Goal: Book appointment/travel/reservation

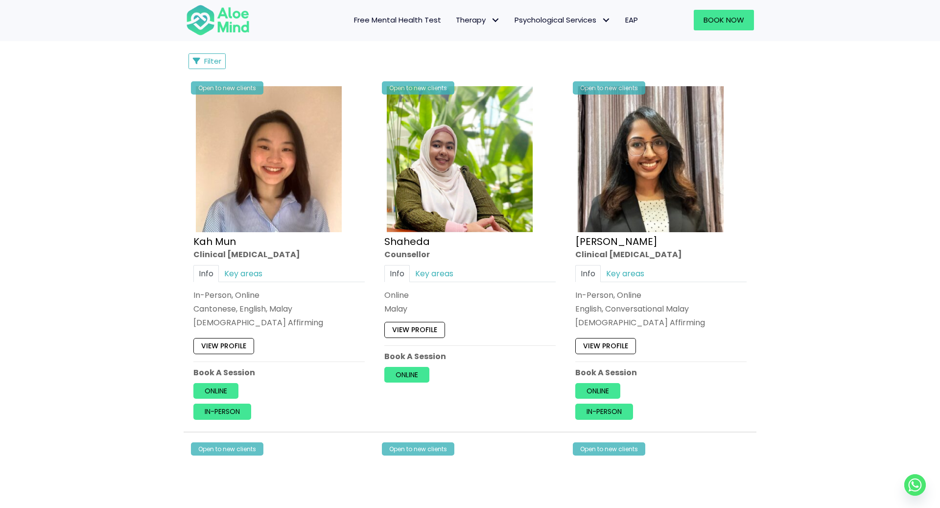
scroll to position [469, 0]
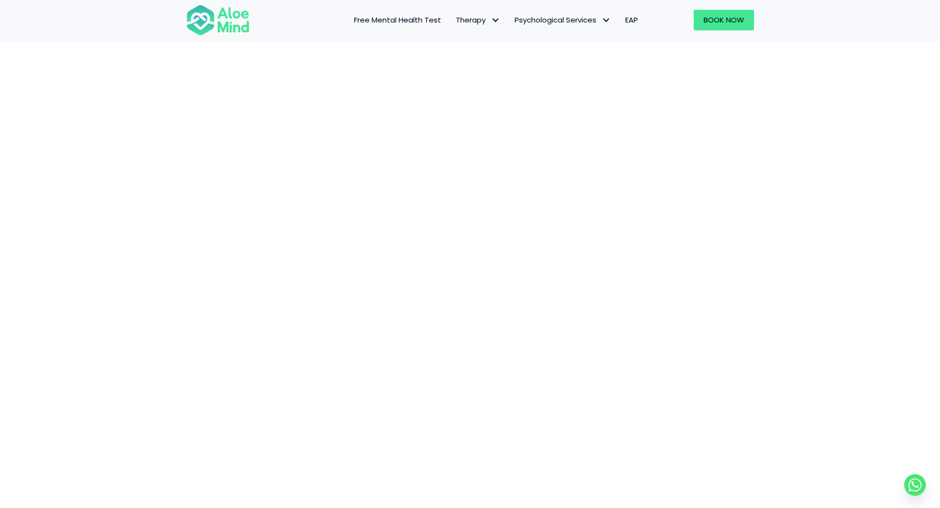
scroll to position [1510, 0]
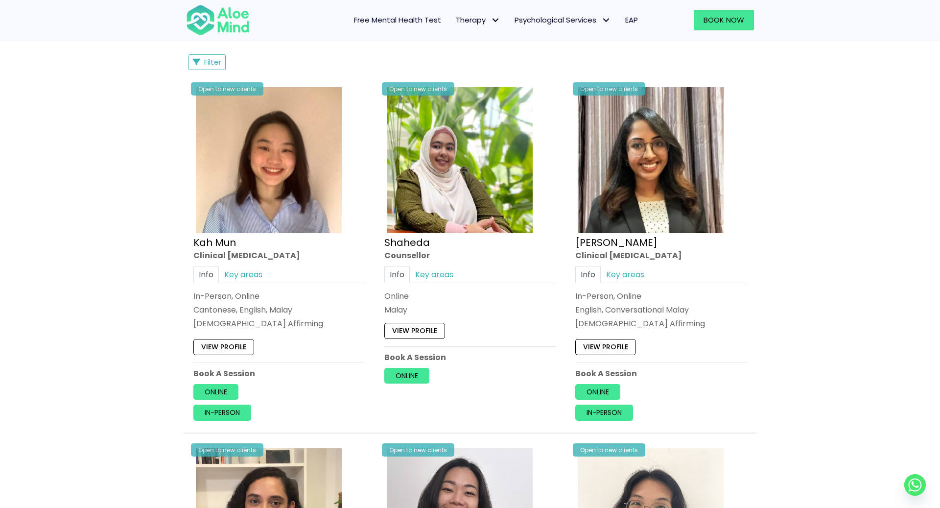
scroll to position [469, 0]
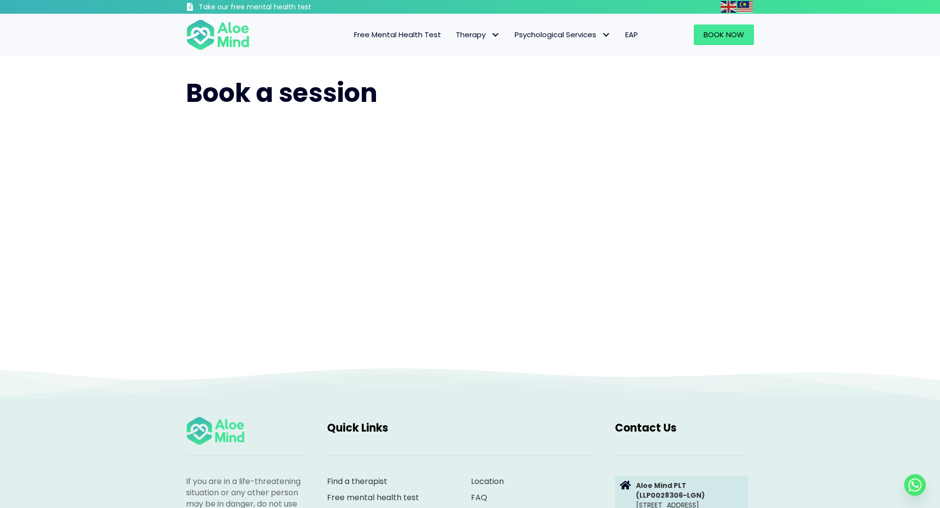
scroll to position [410, 0]
